Goal: Information Seeking & Learning: Learn about a topic

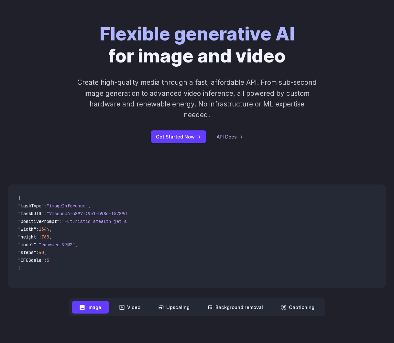
scroll to position [38, 0]
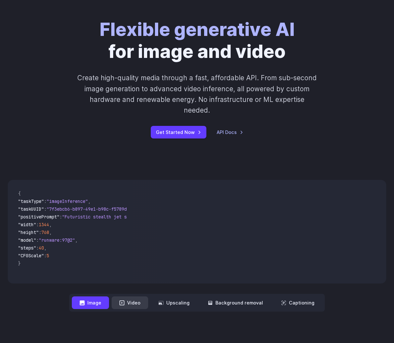
click at [129, 296] on button "Video" at bounding box center [130, 302] width 37 height 13
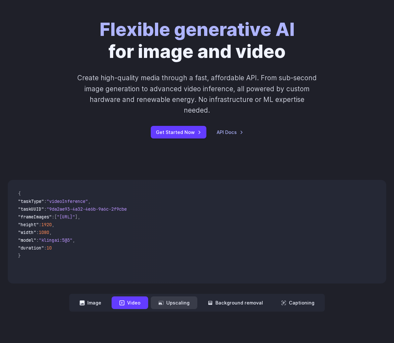
click at [177, 296] on button "Upscaling" at bounding box center [174, 302] width 47 height 13
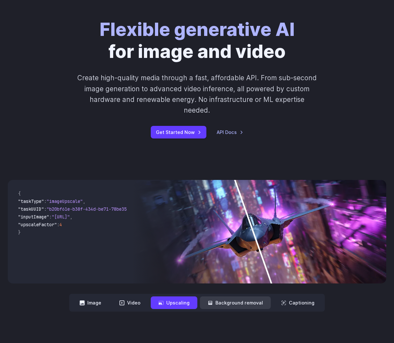
click at [228, 296] on button "Background removal" at bounding box center [235, 302] width 71 height 13
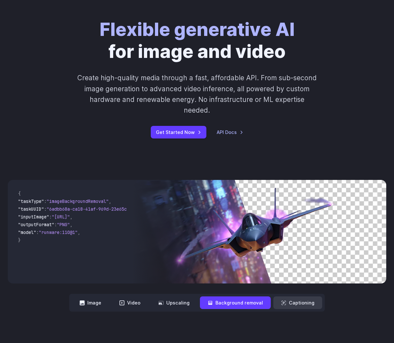
click at [292, 296] on button "Captioning" at bounding box center [297, 302] width 49 height 13
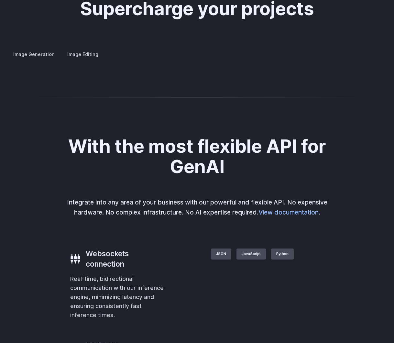
scroll to position [1212, 0]
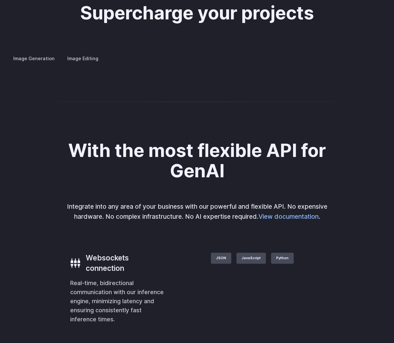
click at [0, 0] on summary "Concept design" at bounding box center [0, 0] width 0 height 0
click at [0, 0] on details "Creative styling Generate fun, unique images without photo editing or graphic d…" at bounding box center [0, 0] width 0 height 0
click at [0, 0] on summary "Creative styling" at bounding box center [0, 0] width 0 height 0
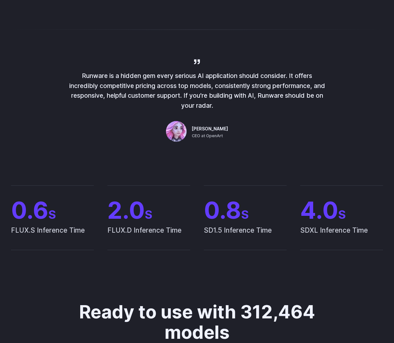
scroll to position [0, 0]
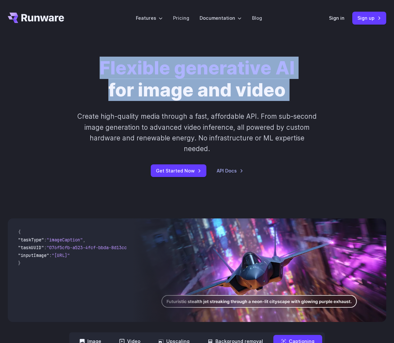
drag, startPoint x: 100, startPoint y: 64, endPoint x: 312, endPoint y: 99, distance: 214.6
click at [312, 99] on div "Flexible generative AI for image and video Create high-quality media through a …" at bounding box center [197, 117] width 303 height 120
copy div "Flexible generative AI for image and video"
click at [47, 21] on icon "Go to /" at bounding box center [36, 18] width 56 height 10
